Goal: Task Accomplishment & Management: Use online tool/utility

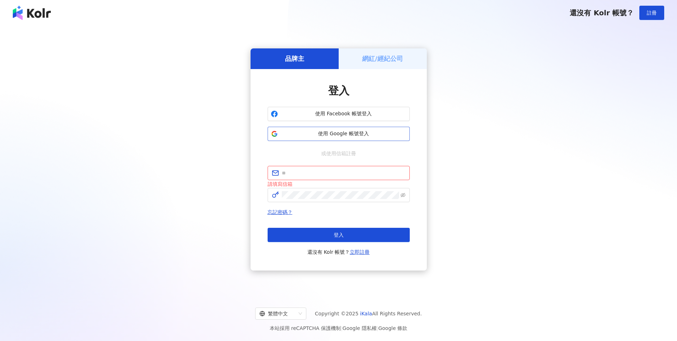
click at [341, 134] on span "使用 Google 帳號登入" at bounding box center [344, 133] width 126 height 7
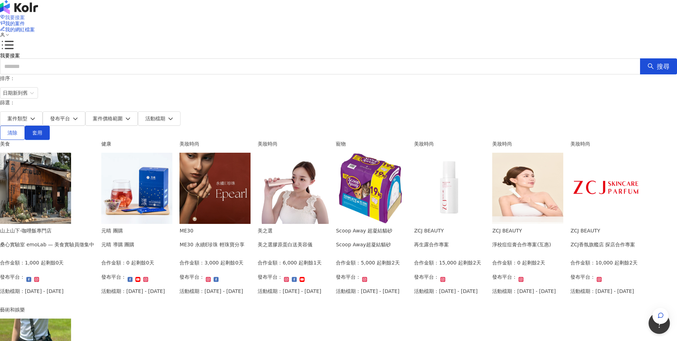
click at [25, 15] on span "我要接案" at bounding box center [15, 18] width 20 height 6
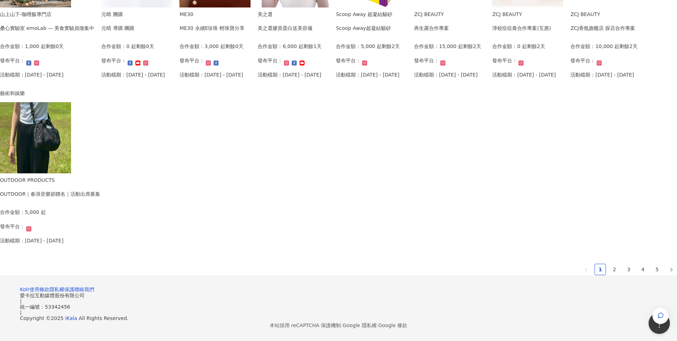
scroll to position [370, 0]
click at [610, 275] on link "2" at bounding box center [615, 269] width 11 height 11
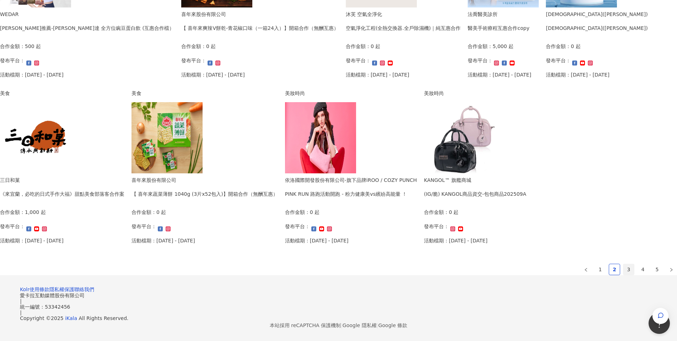
click at [624, 275] on link "3" at bounding box center [629, 269] width 11 height 11
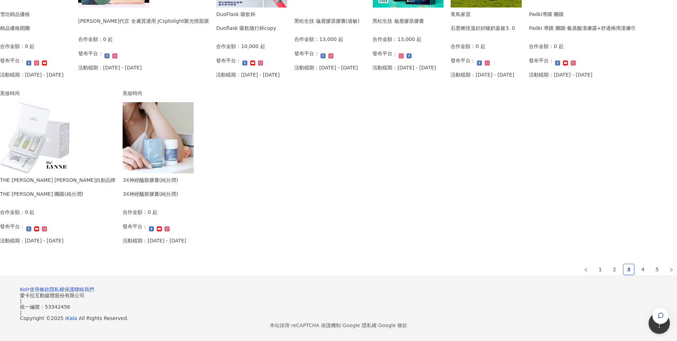
scroll to position [325, 0]
click at [638, 275] on link "4" at bounding box center [643, 269] width 11 height 11
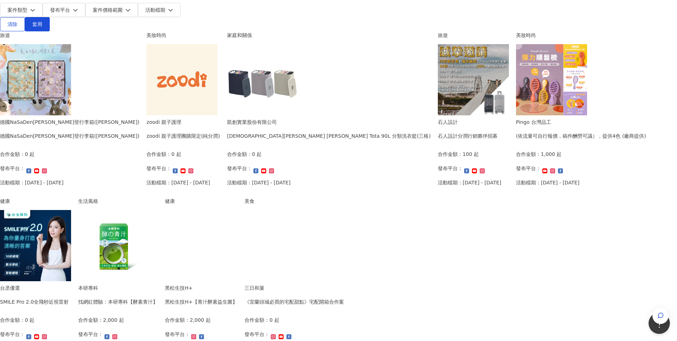
scroll to position [36, 0]
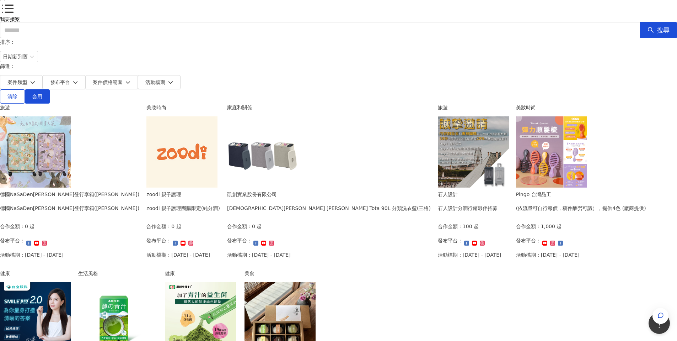
click at [431, 204] on div "[DEMOGRAPHIC_DATA][PERSON_NAME] [PERSON_NAME] Tota 90L 分類洗衣籃(三格)" at bounding box center [329, 208] width 204 height 8
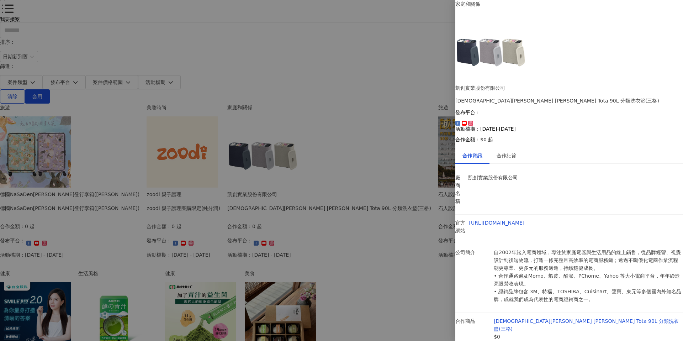
click at [127, 164] on div at bounding box center [341, 170] width 683 height 341
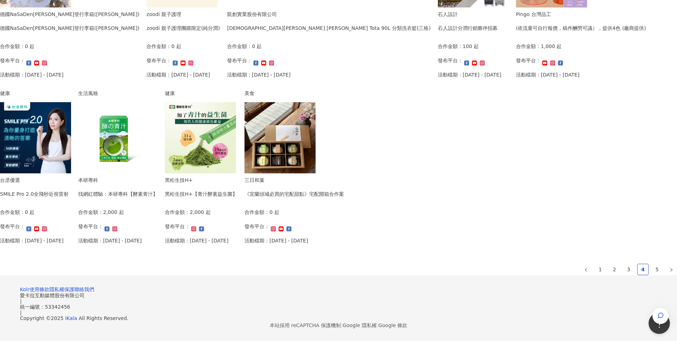
scroll to position [363, 0]
click at [652, 275] on link "5" at bounding box center [657, 269] width 11 height 11
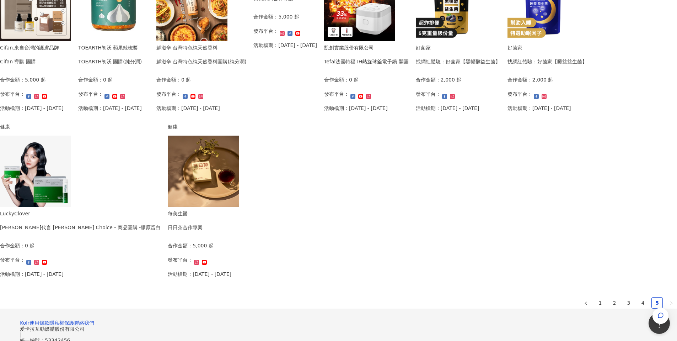
scroll to position [177, 0]
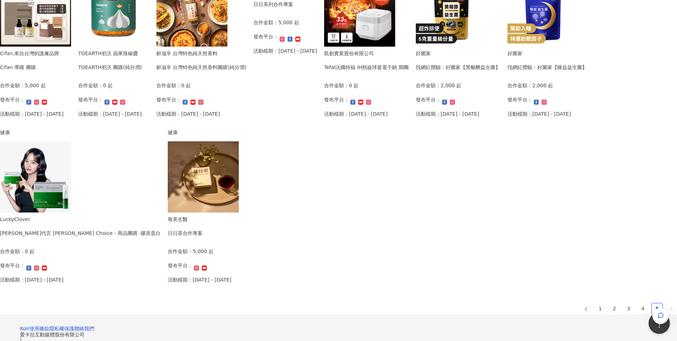
click at [343, 71] on div "Tefal法國特福 IH熱旋球釜電子鍋 開團" at bounding box center [366, 67] width 85 height 8
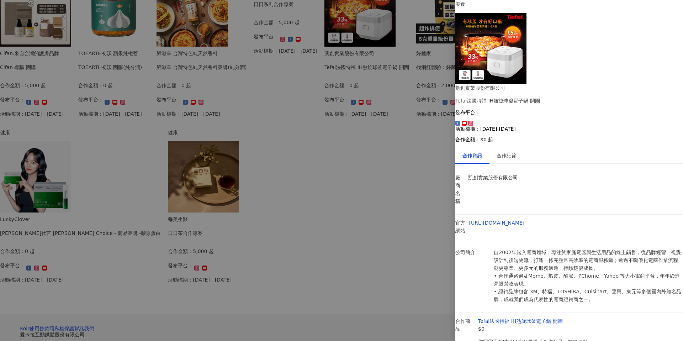
click at [172, 165] on div at bounding box center [341, 170] width 683 height 341
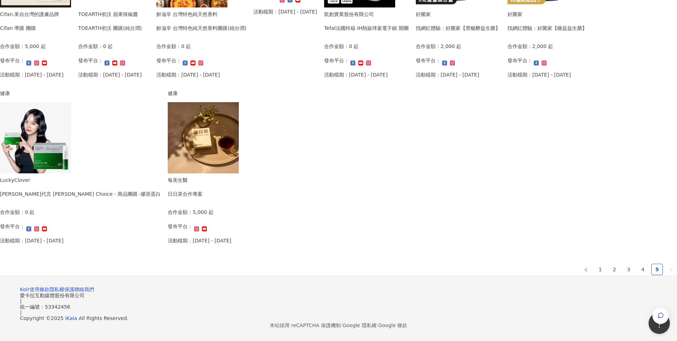
scroll to position [370, 0]
click at [610, 275] on link "2" at bounding box center [615, 269] width 11 height 11
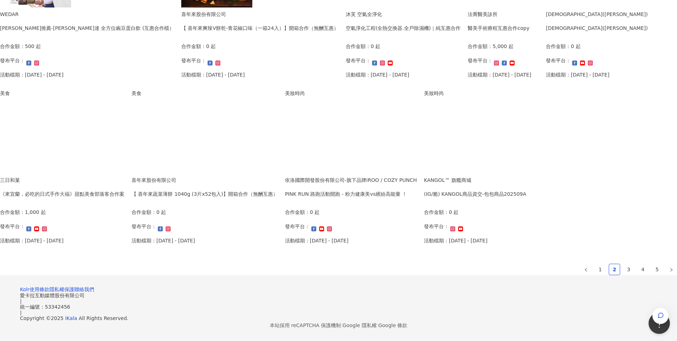
scroll to position [340, 0]
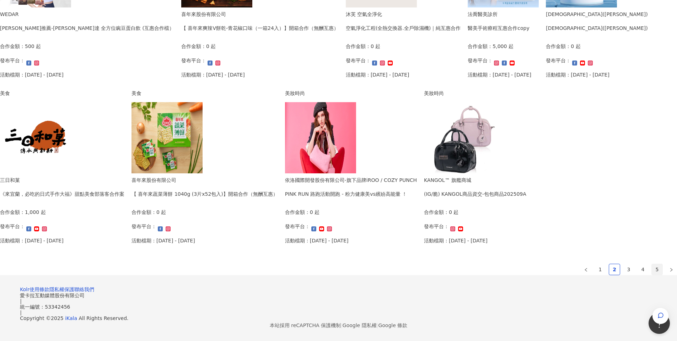
click at [652, 275] on link "5" at bounding box center [657, 269] width 11 height 11
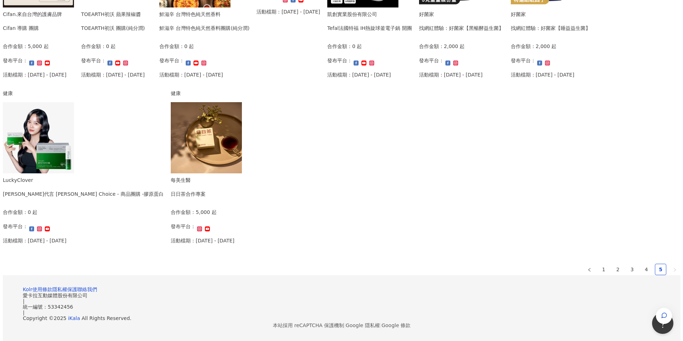
scroll to position [198, 0]
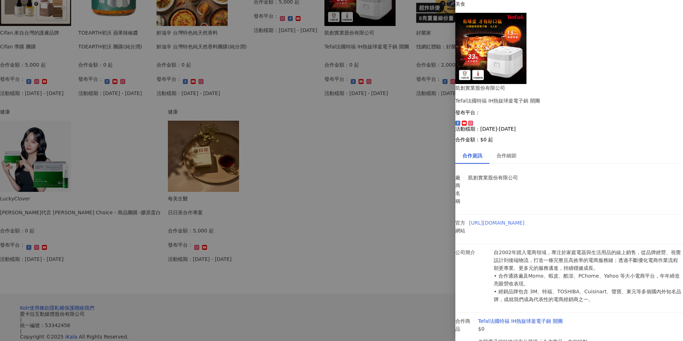
click at [525, 220] on link "[URL][DOMAIN_NAME]" at bounding box center [496, 223] width 55 height 6
drag, startPoint x: 591, startPoint y: 37, endPoint x: 606, endPoint y: 37, distance: 14.9
click at [606, 97] on div "Tefal法國特福 IH熱旋球釜電子鍋 開團" at bounding box center [569, 101] width 228 height 8
drag, startPoint x: 590, startPoint y: 33, endPoint x: 644, endPoint y: 33, distance: 54.8
click at [644, 97] on div "Tefal法國特福 IH熱旋球釜電子鍋 開團" at bounding box center [569, 101] width 228 height 8
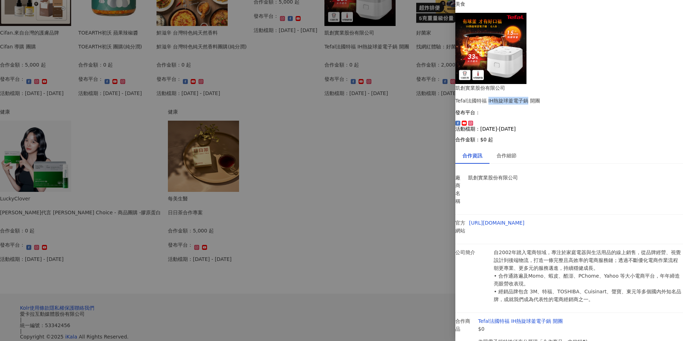
copy div "IH熱旋球釜電子鍋"
